Goal: Register for event/course

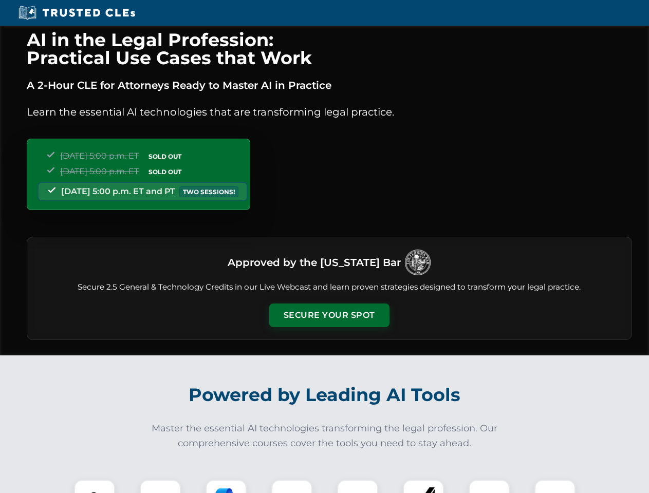
click at [329, 315] on button "Secure Your Spot" at bounding box center [329, 316] width 120 height 24
click at [95, 487] on img at bounding box center [95, 501] width 30 height 30
click at [160, 487] on div at bounding box center [160, 500] width 41 height 41
click at [226, 487] on div at bounding box center [226, 500] width 41 height 41
click at [292, 487] on img at bounding box center [291, 500] width 29 height 29
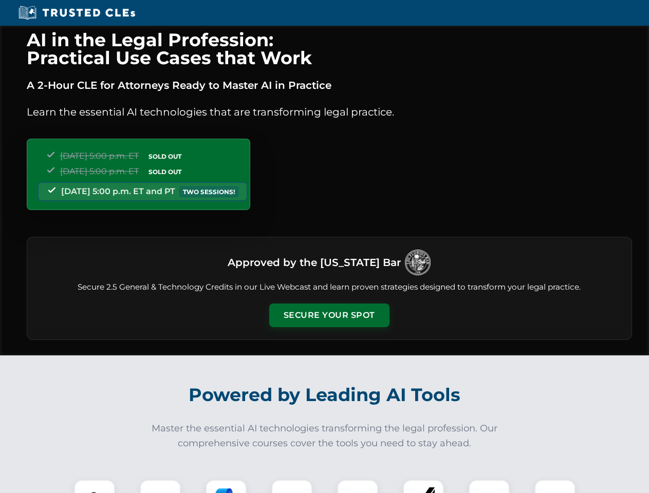
click at [358, 487] on div at bounding box center [357, 500] width 41 height 41
